Goal: Use online tool/utility: Use online tool/utility

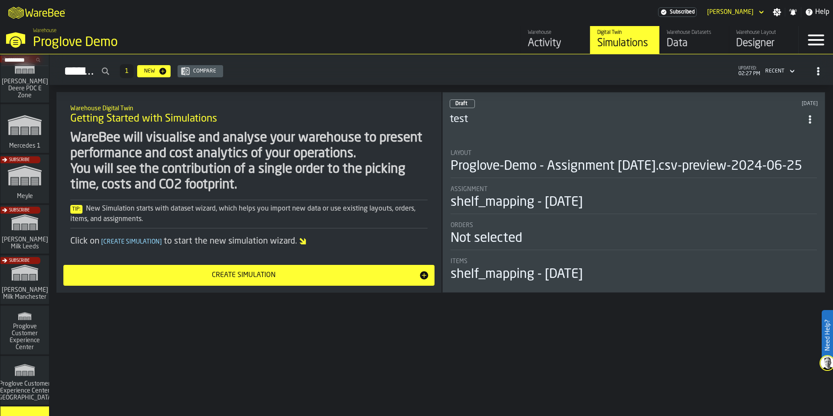
scroll to position [260, 0]
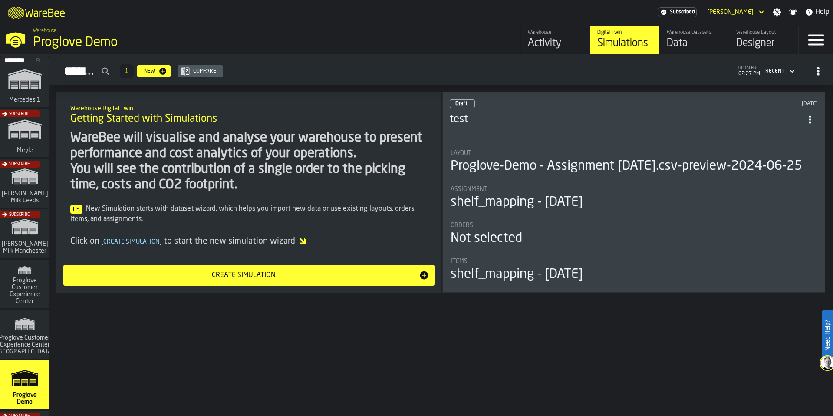
click at [16, 240] on div "Subscribe" at bounding box center [23, 236] width 49 height 50
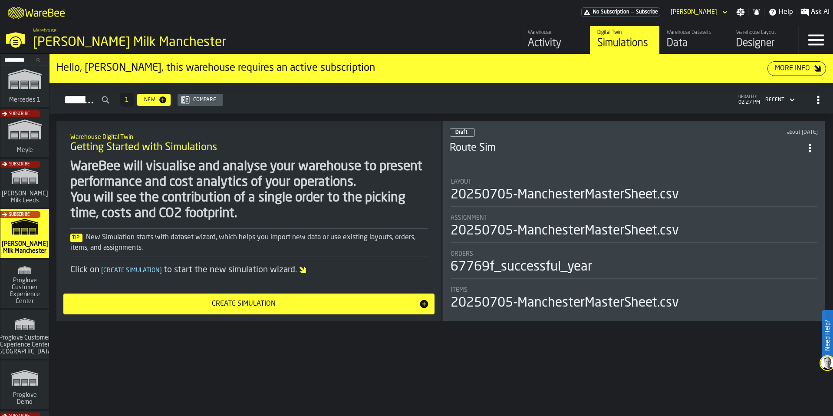
click at [690, 37] on div "Data" at bounding box center [694, 43] width 55 height 14
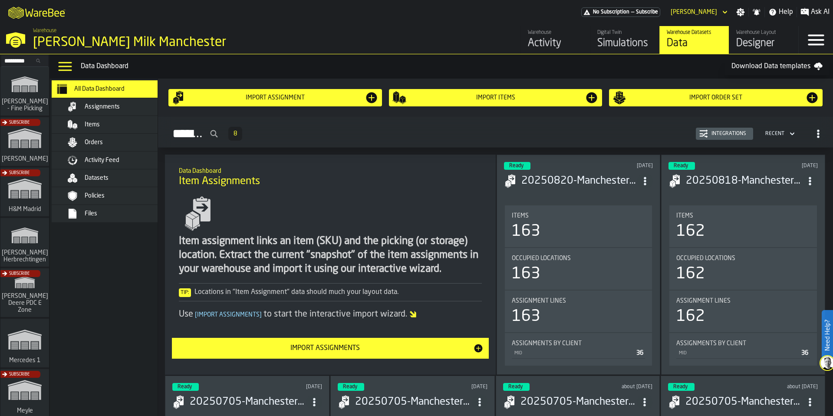
click at [104, 160] on span "Activity Feed" at bounding box center [102, 160] width 35 height 7
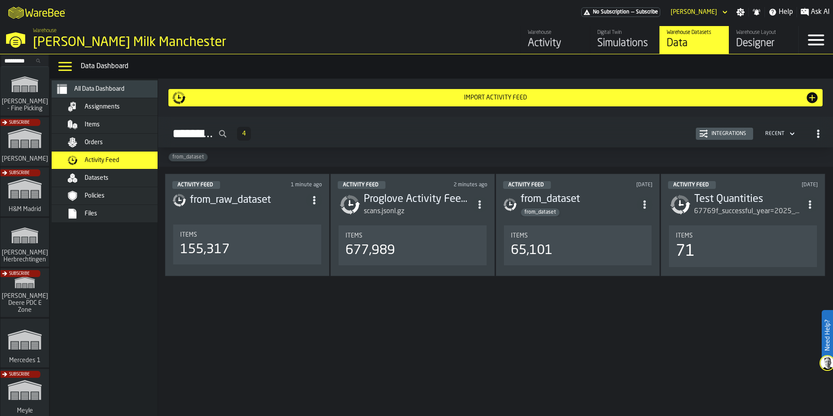
click at [273, 211] on header "Activity Feed 1 minute ago from_raw_dataset" at bounding box center [247, 198] width 150 height 35
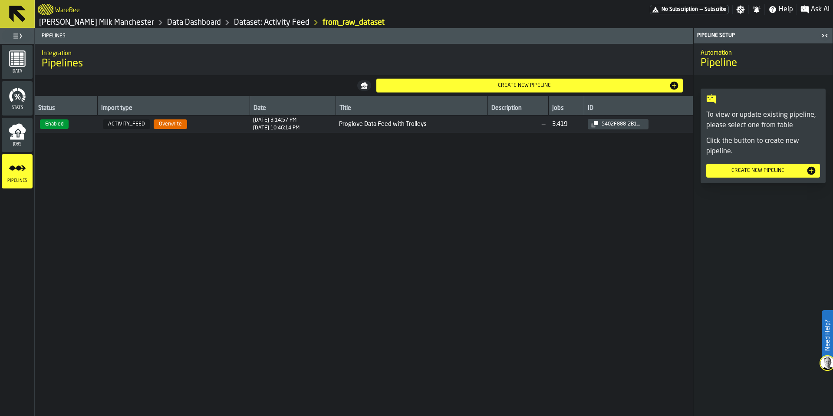
click at [218, 125] on span "ACTIVITY_FEED Overwrite" at bounding box center [173, 124] width 145 height 10
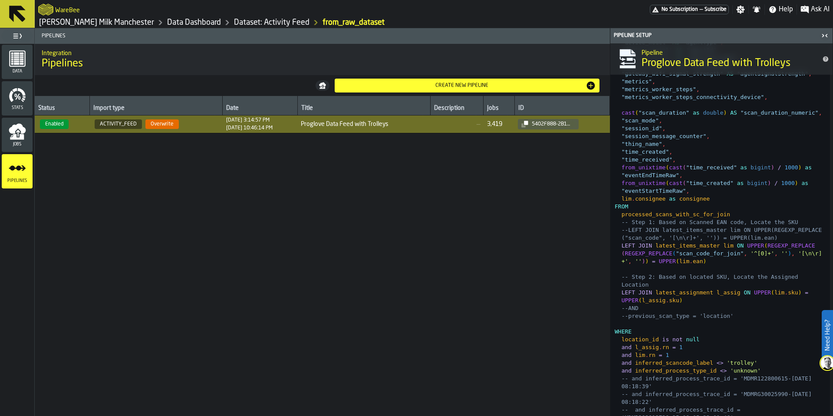
scroll to position [2240, 0]
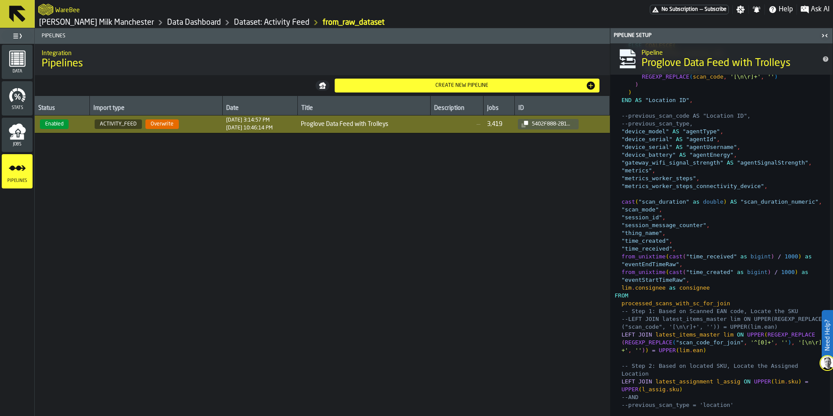
type textarea "**********"
drag, startPoint x: 629, startPoint y: 265, endPoint x: 639, endPoint y: 267, distance: 10.6
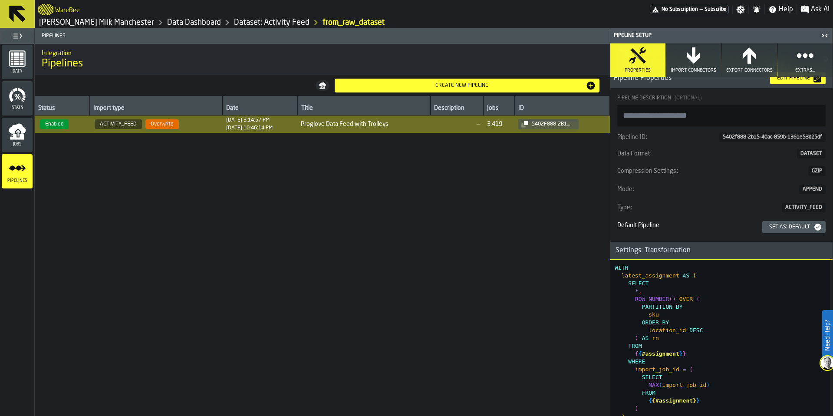
scroll to position [208, 0]
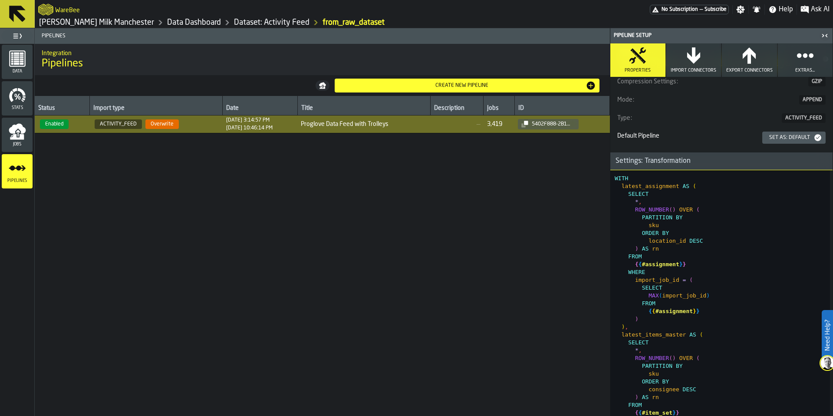
click at [627, 161] on div "Settings: Transformation" at bounding box center [653, 161] width 86 height 10
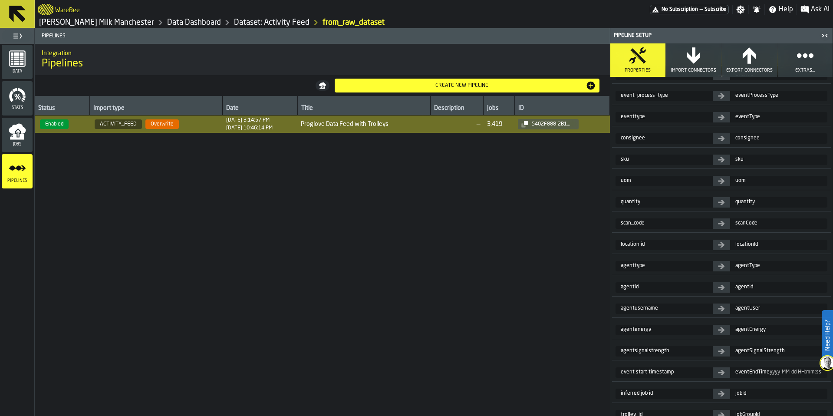
scroll to position [342, 0]
